Goal: Information Seeking & Learning: Learn about a topic

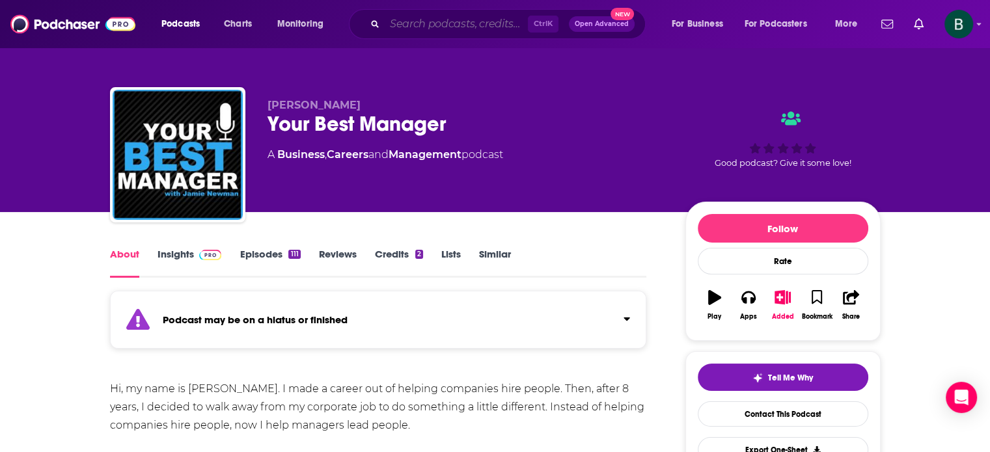
click at [458, 27] on input "Search podcasts, credits, & more..." at bounding box center [456, 24] width 143 height 21
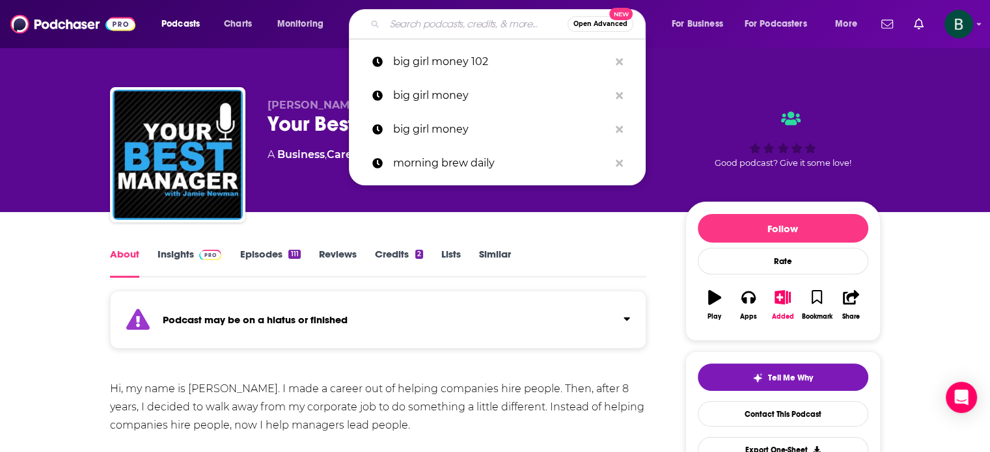
paste input "Transformational Leader Podcast"
type input "Transformational Leader Podcast"
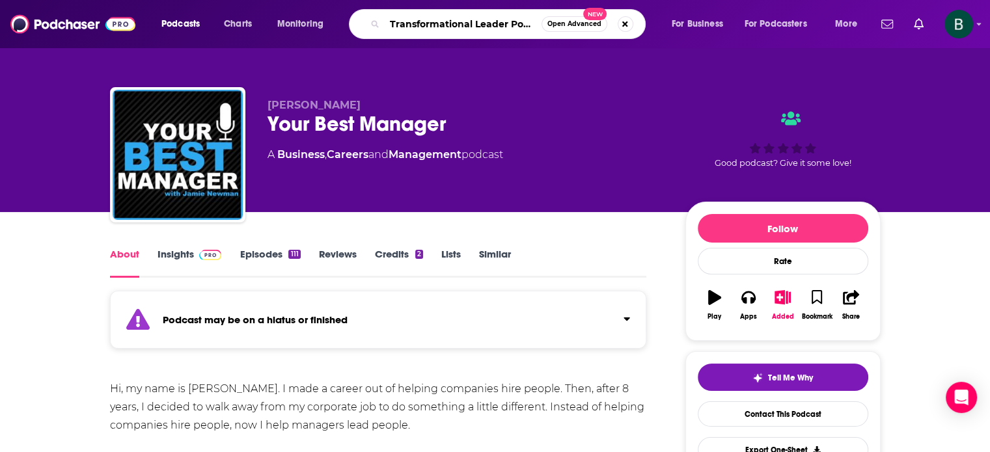
scroll to position [0, 13]
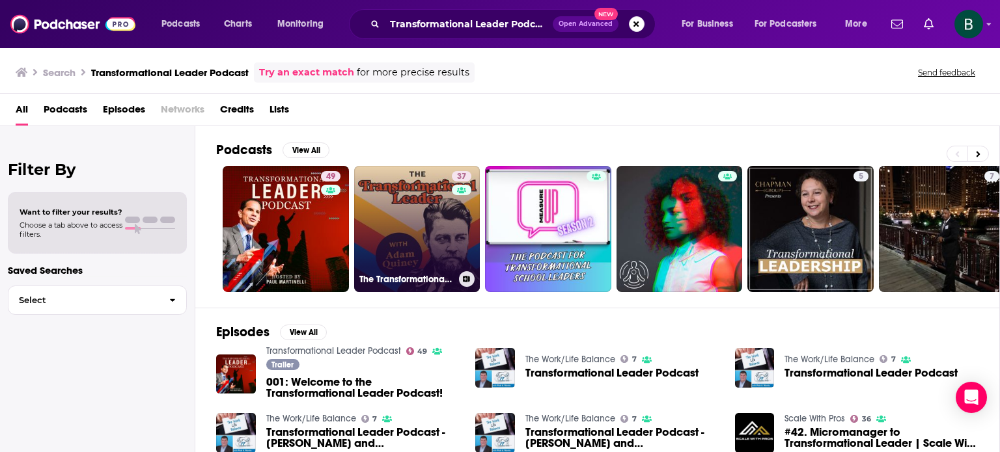
click at [368, 226] on link "37 The Transformational Leader" at bounding box center [417, 229] width 126 height 126
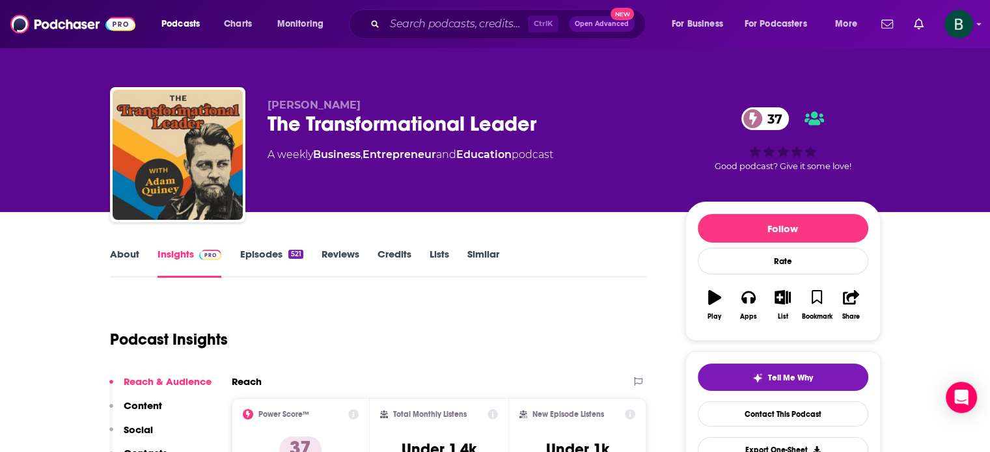
click at [117, 257] on link "About" at bounding box center [124, 263] width 29 height 30
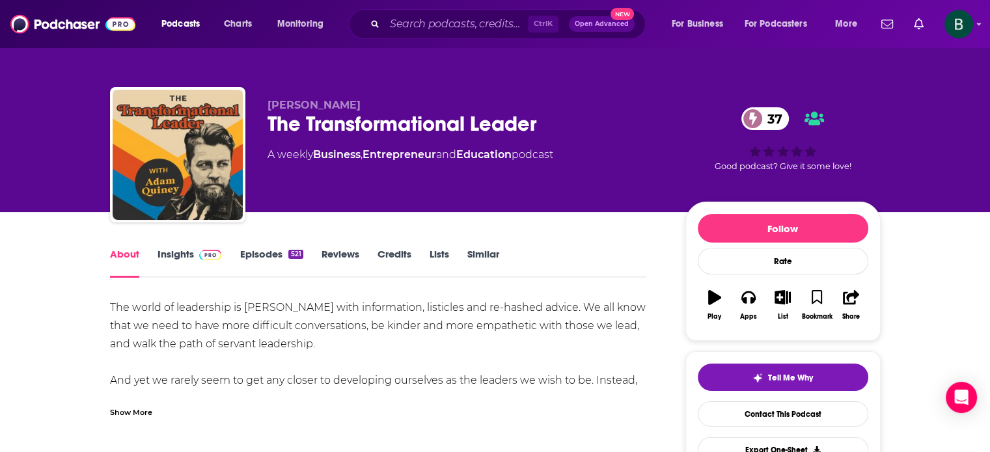
click at [137, 411] on div "Show More" at bounding box center [131, 412] width 42 height 12
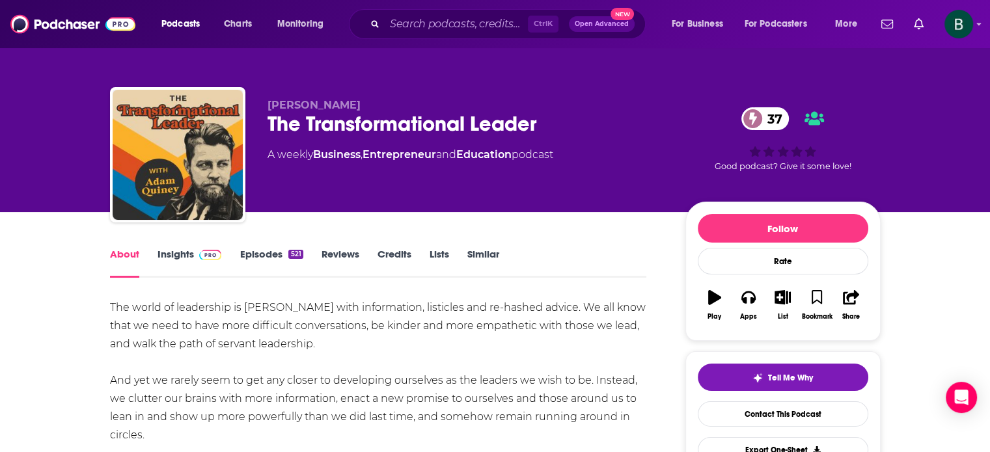
click at [187, 258] on link "Insights" at bounding box center [190, 263] width 64 height 30
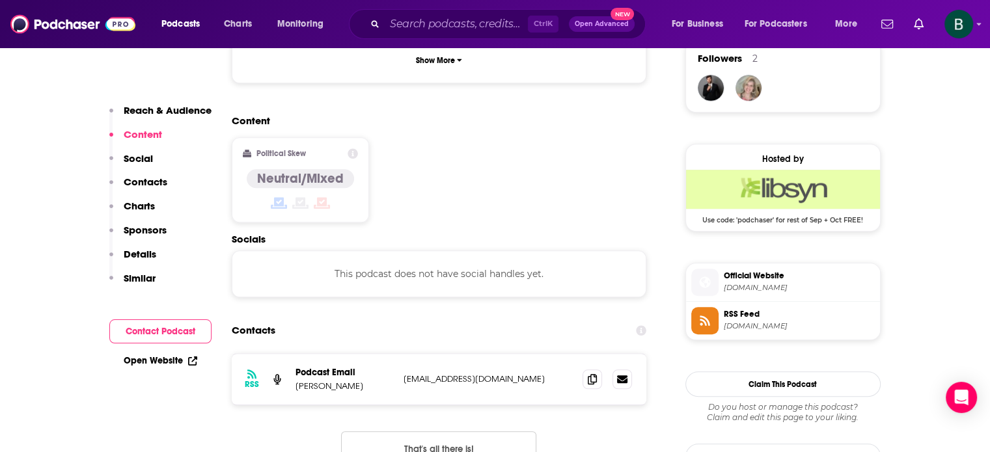
scroll to position [976, 0]
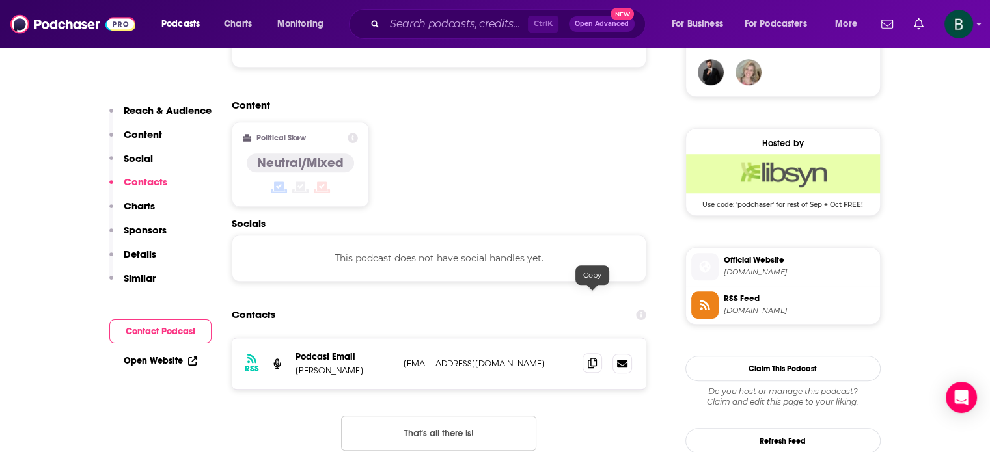
click at [595, 358] on icon at bounding box center [592, 363] width 9 height 10
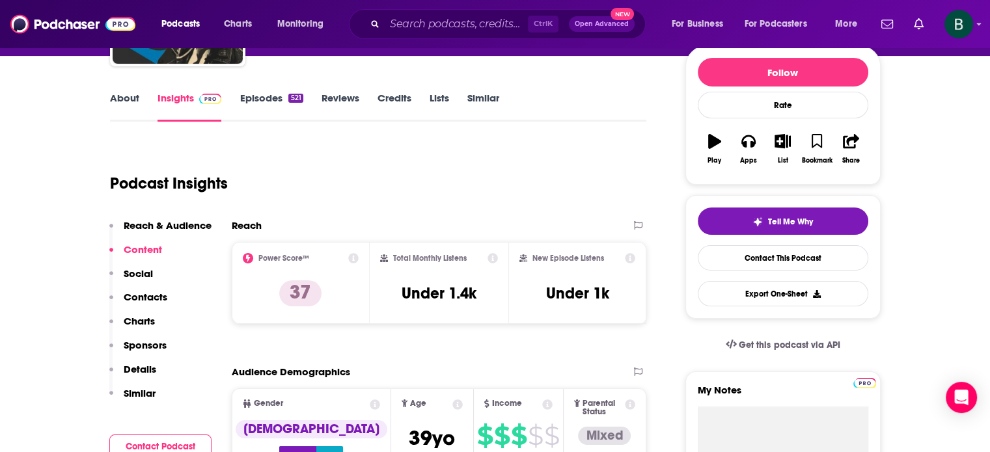
scroll to position [0, 0]
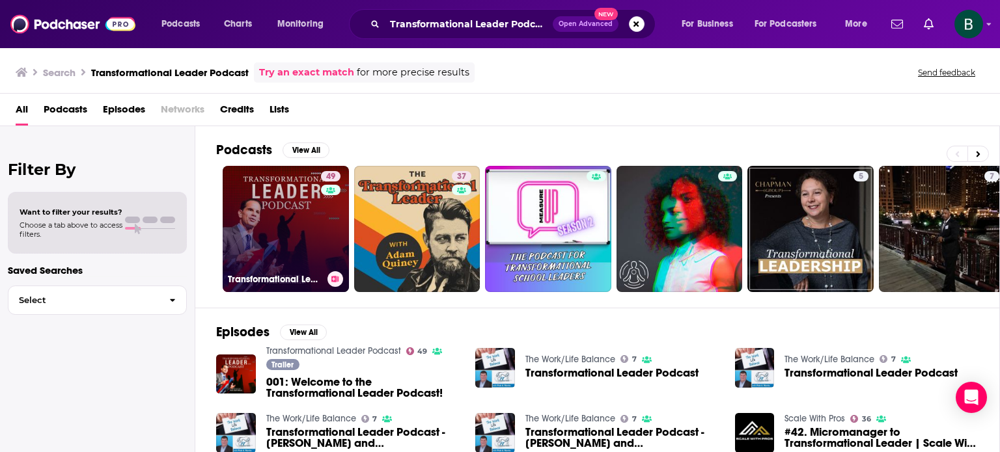
click at [292, 240] on link "49 Transformational Leader Podcast" at bounding box center [286, 229] width 126 height 126
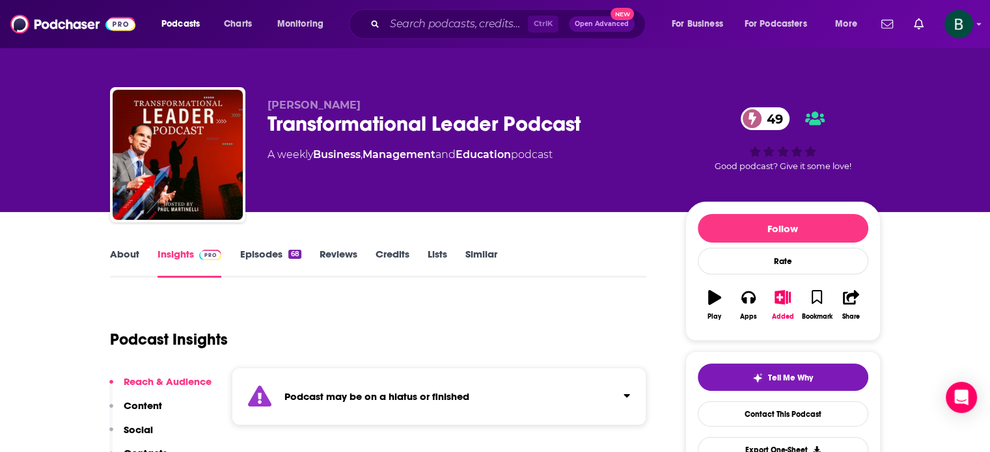
click at [117, 251] on link "About" at bounding box center [124, 263] width 29 height 30
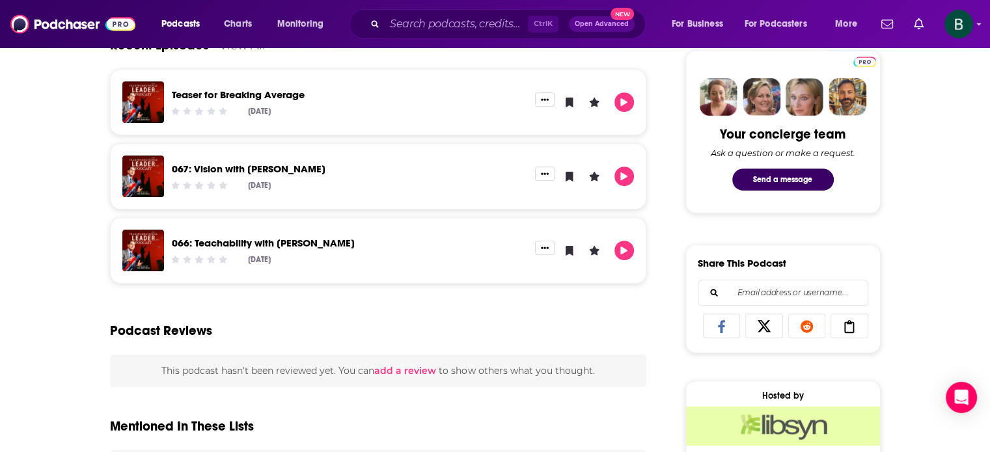
scroll to position [651, 0]
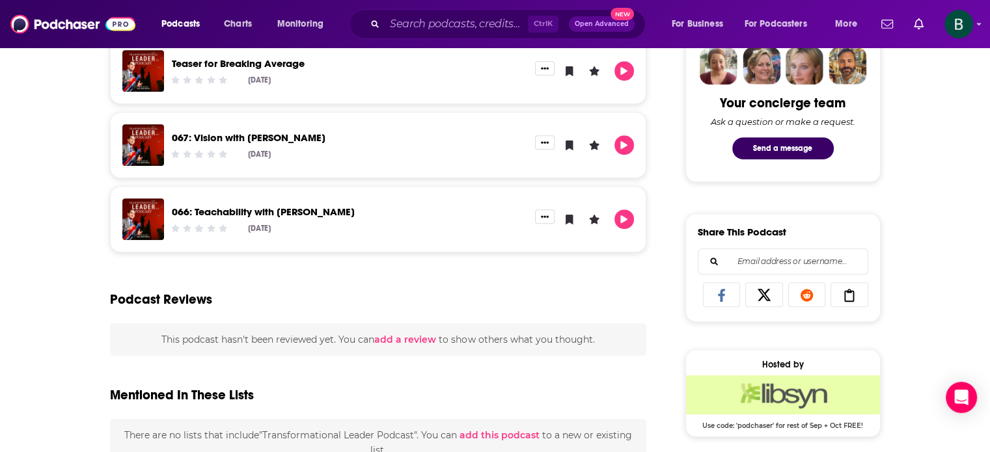
click at [409, 34] on div "Ctrl K Open Advanced New" at bounding box center [497, 24] width 297 height 30
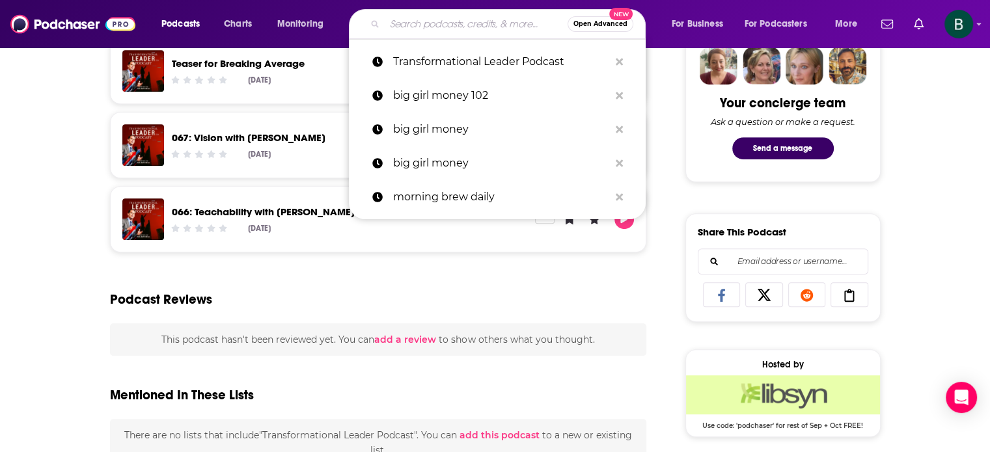
click at [409, 28] on input "Search podcasts, credits, & more..." at bounding box center [476, 24] width 183 height 21
paste input "Inevitable: The Future of Work"
type input "Inevitable: The Future of Work"
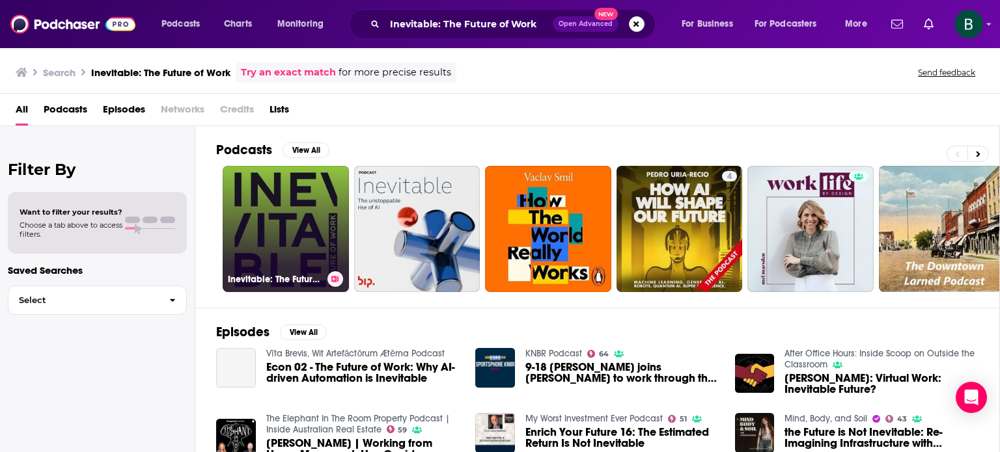
click at [279, 218] on link "Inevitable: The Future of Work" at bounding box center [286, 229] width 126 height 126
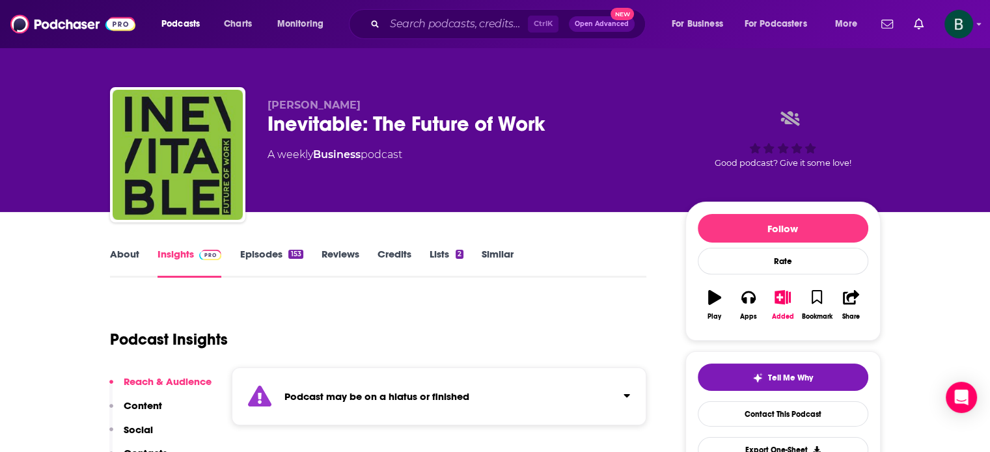
click at [115, 253] on link "About" at bounding box center [124, 263] width 29 height 30
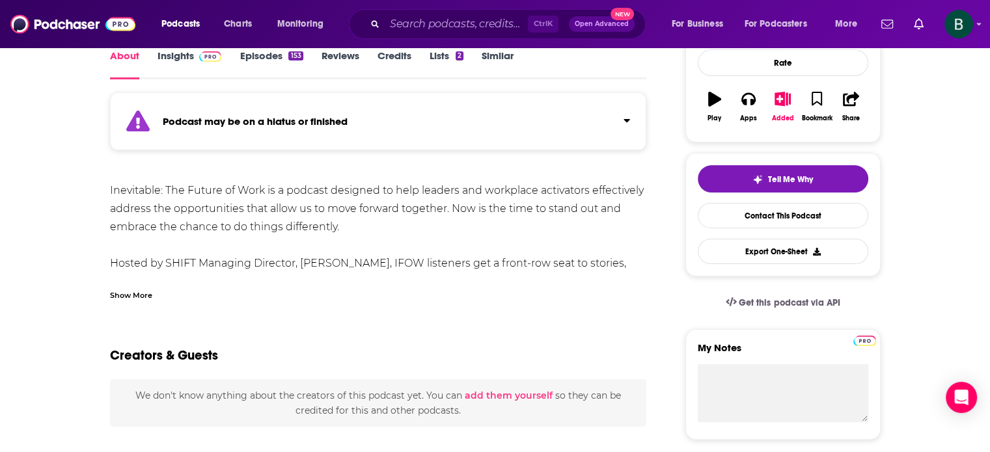
scroll to position [108, 0]
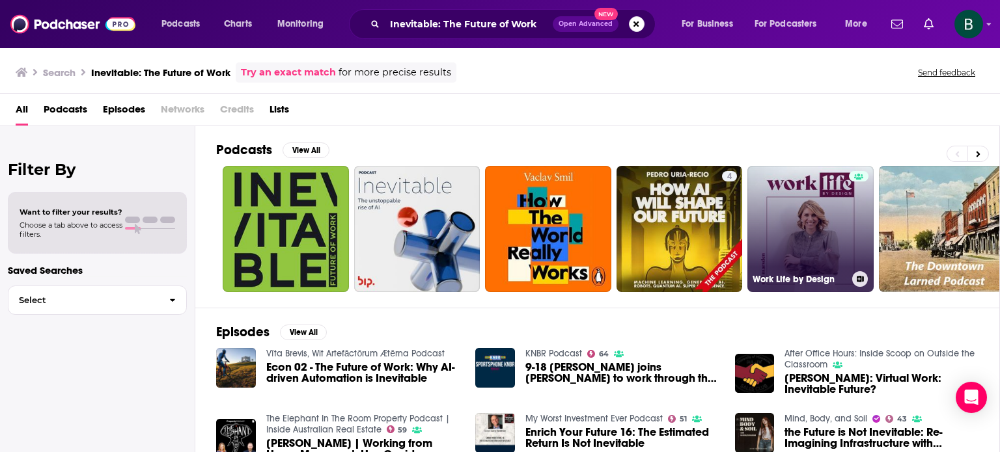
click at [758, 191] on link "Work Life by Design" at bounding box center [810, 229] width 126 height 126
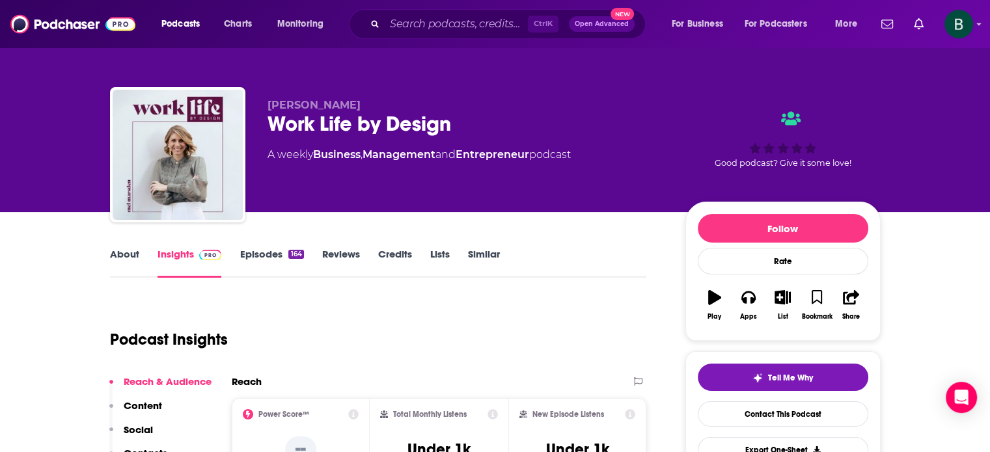
click at [128, 260] on link "About" at bounding box center [124, 263] width 29 height 30
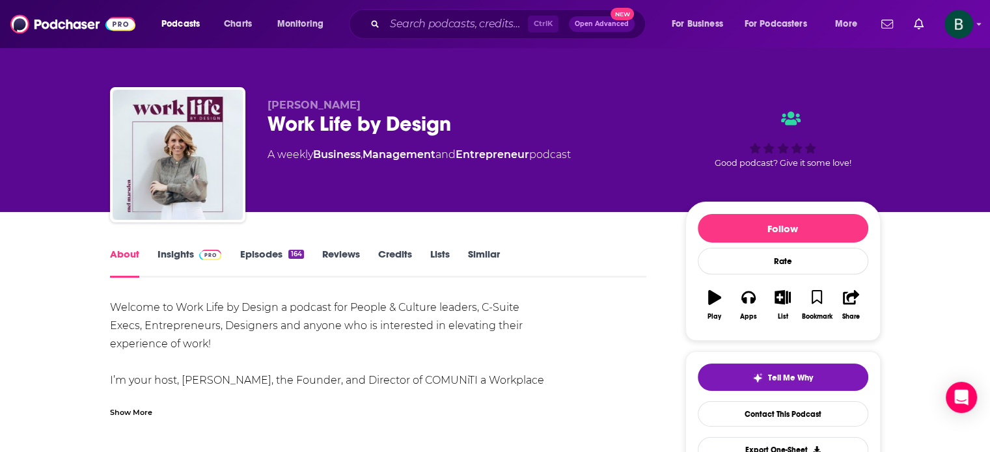
click at [150, 408] on div "Show More" at bounding box center [131, 412] width 42 height 12
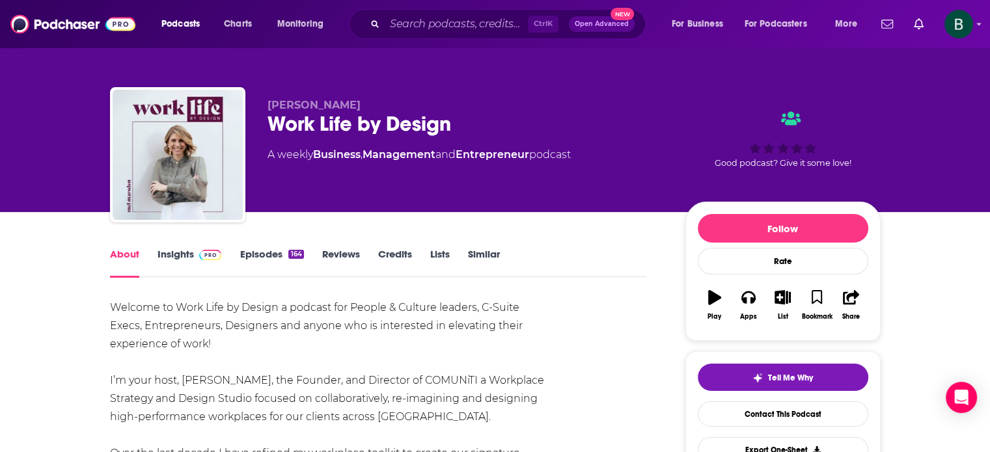
click at [173, 247] on div "About Insights Episodes 164 Reviews Credits Lists Similar" at bounding box center [378, 262] width 537 height 32
click at [173, 251] on link "Insights" at bounding box center [190, 263] width 64 height 30
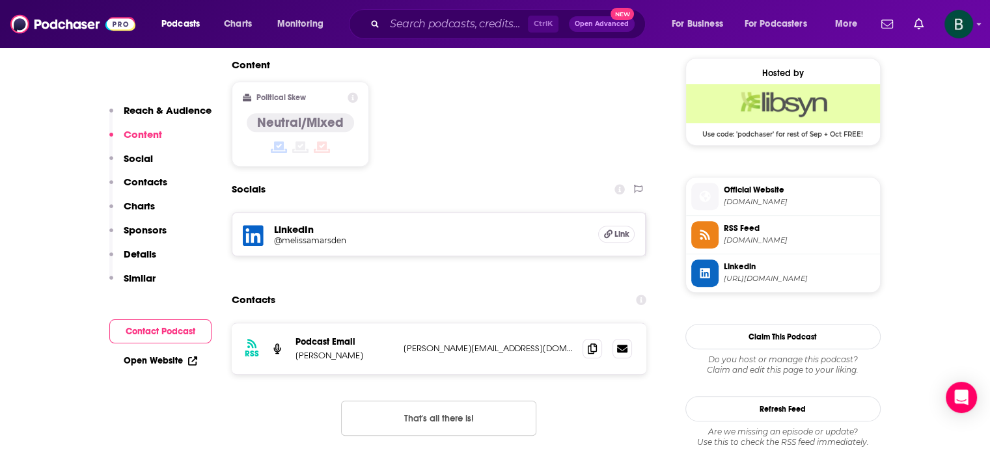
scroll to position [1084, 0]
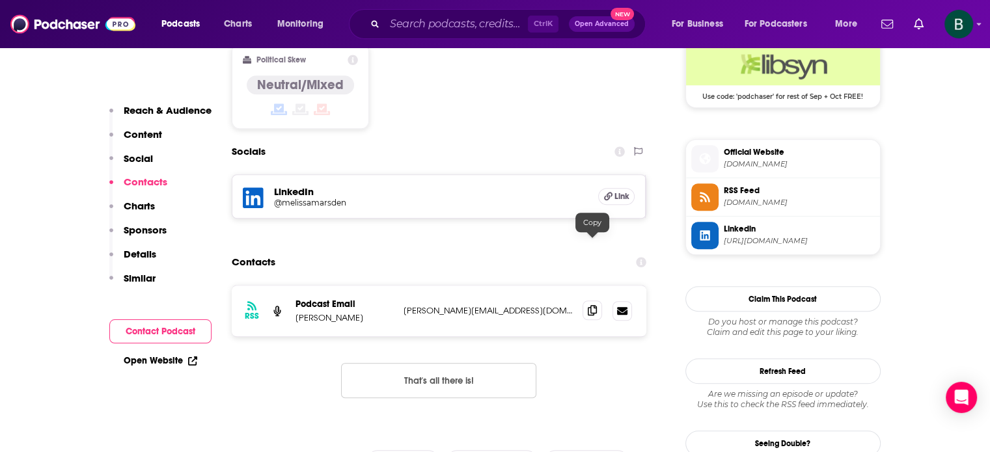
click at [589, 301] on span at bounding box center [593, 311] width 20 height 20
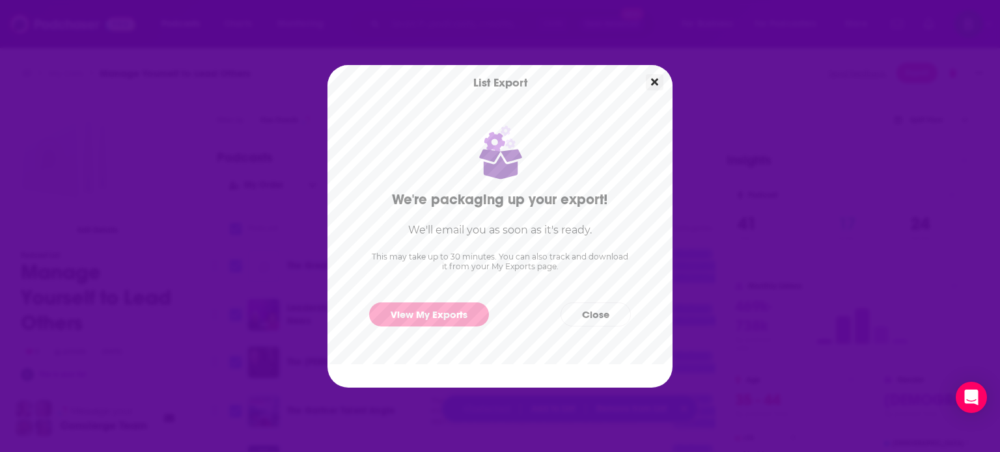
click at [651, 77] on icon "Close" at bounding box center [654, 82] width 7 height 10
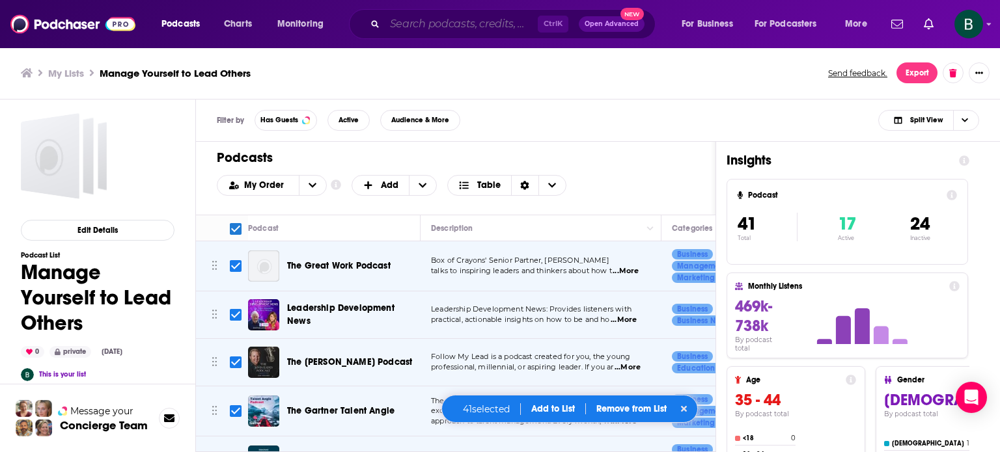
click at [448, 30] on input "Search podcasts, credits, & more..." at bounding box center [461, 24] width 153 height 21
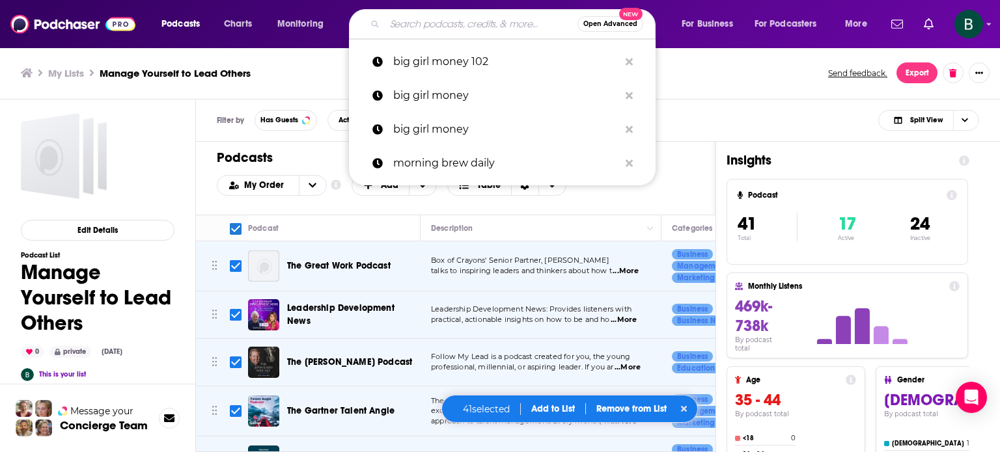
paste input "Leadership Without Losing Your Soul"
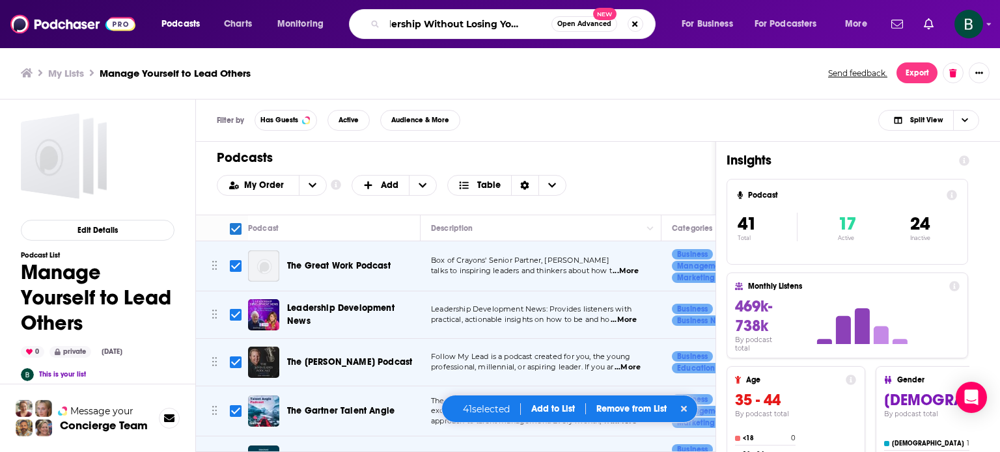
type input "Leadership Without Losing Your Soul"
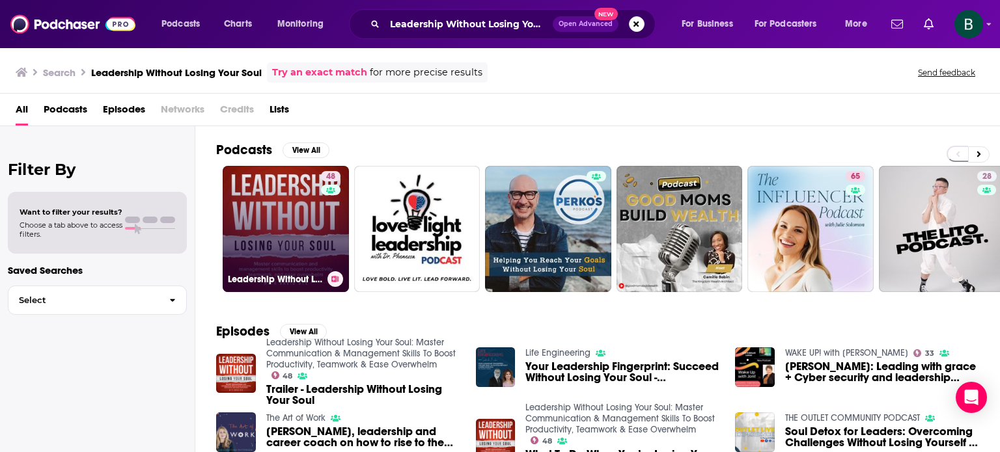
click at [309, 214] on link "48 Leadership Without Losing Your Soul: Master Communication & Management Skill…" at bounding box center [286, 229] width 126 height 126
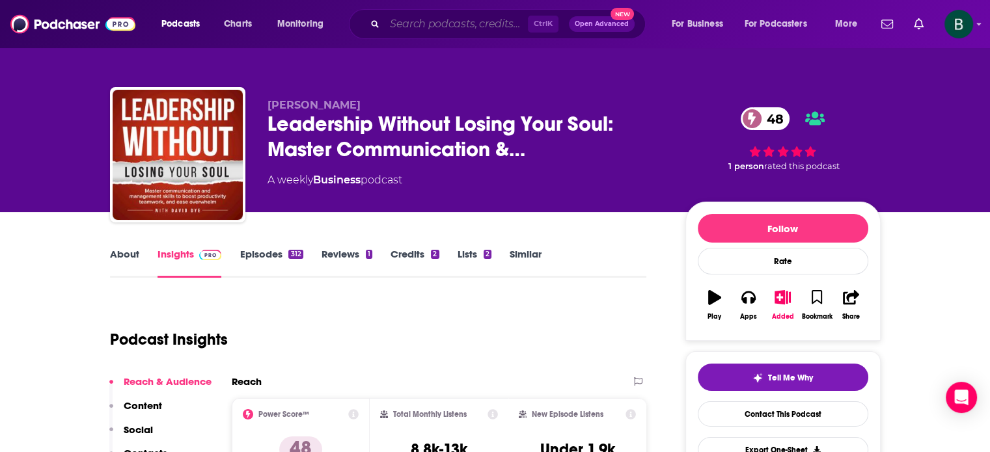
click at [409, 26] on input "Search podcasts, credits, & more..." at bounding box center [456, 24] width 143 height 21
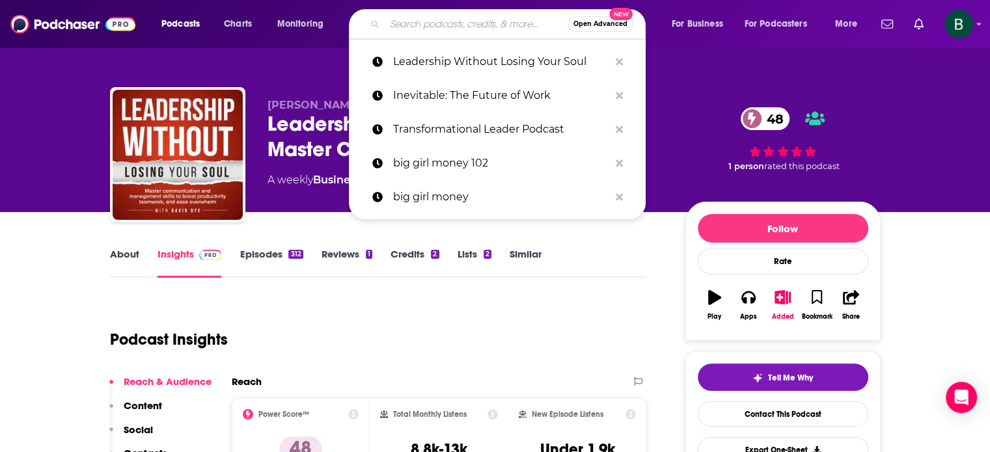
paste input "Purpose & Principles Podcast"
type input "Purpose & Principles Podcast"
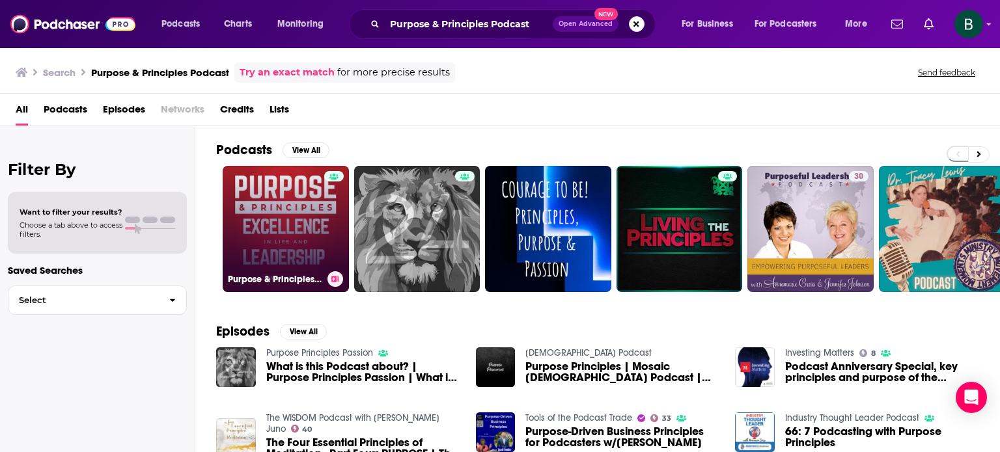
click at [292, 255] on link "Purpose & Principles Podcast" at bounding box center [286, 229] width 126 height 126
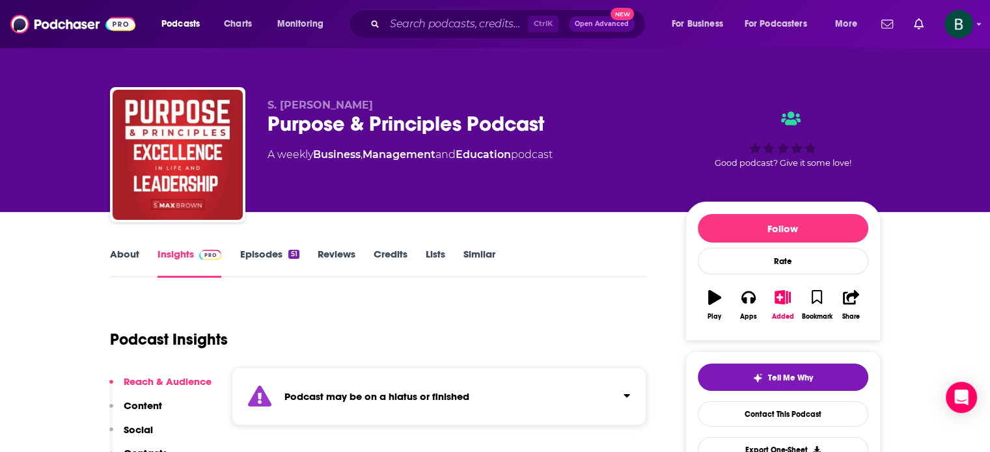
click at [128, 256] on link "About" at bounding box center [124, 263] width 29 height 30
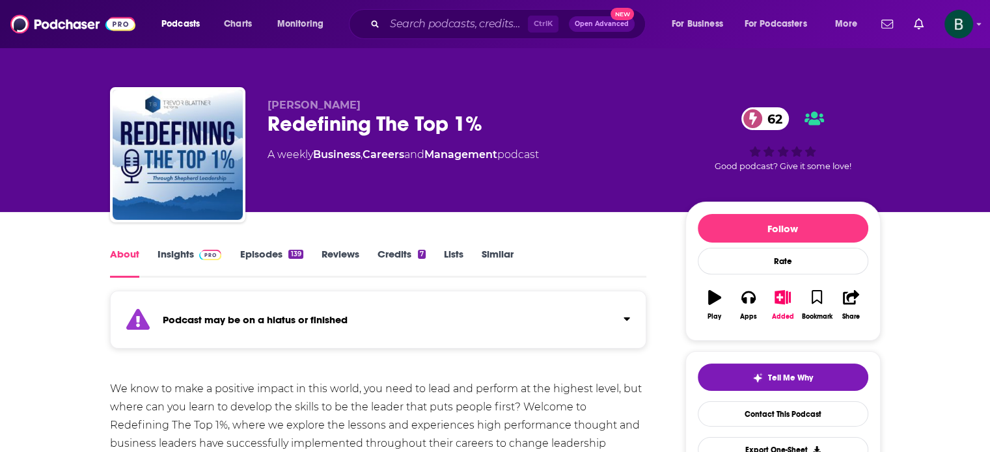
click at [121, 260] on link "About" at bounding box center [124, 263] width 29 height 30
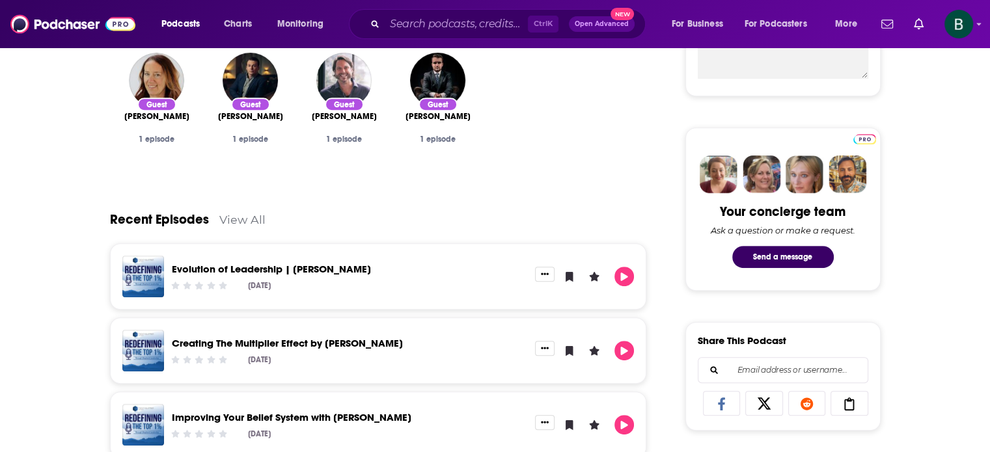
scroll to position [651, 0]
